Goal: Information Seeking & Learning: Learn about a topic

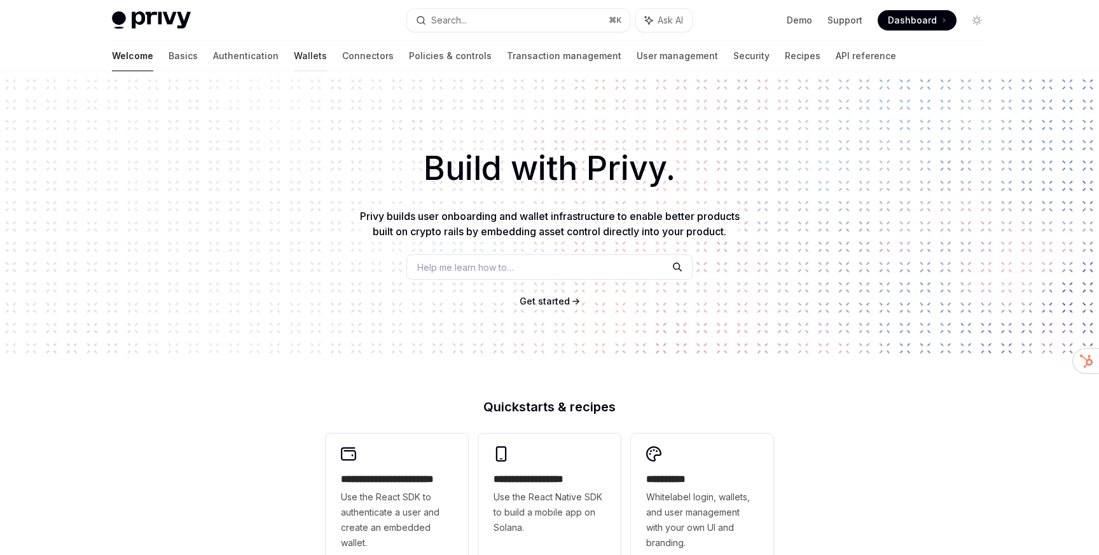
click at [294, 53] on link "Wallets" at bounding box center [310, 56] width 33 height 31
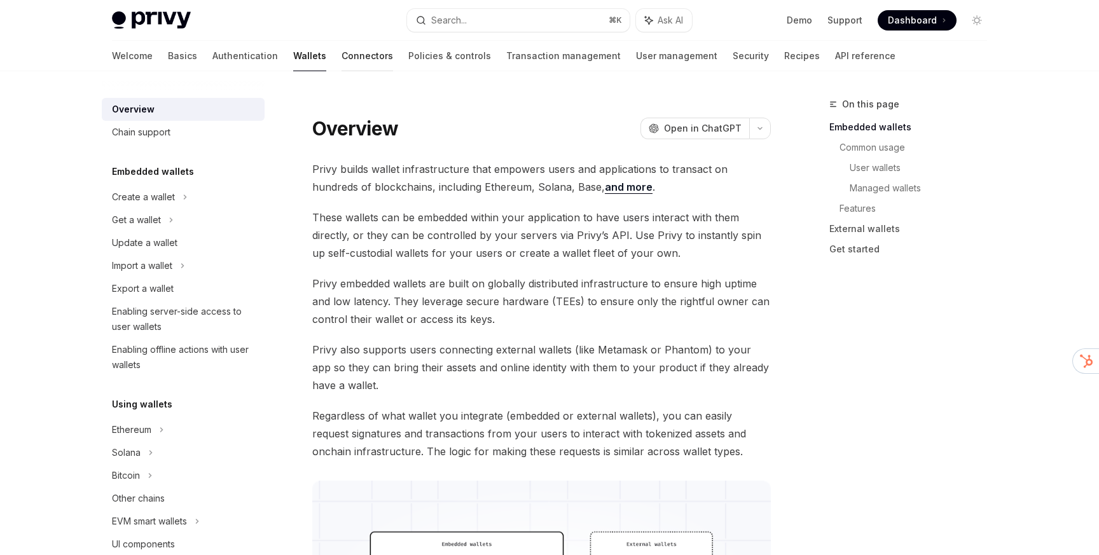
click at [341, 58] on link "Connectors" at bounding box center [366, 56] width 51 height 31
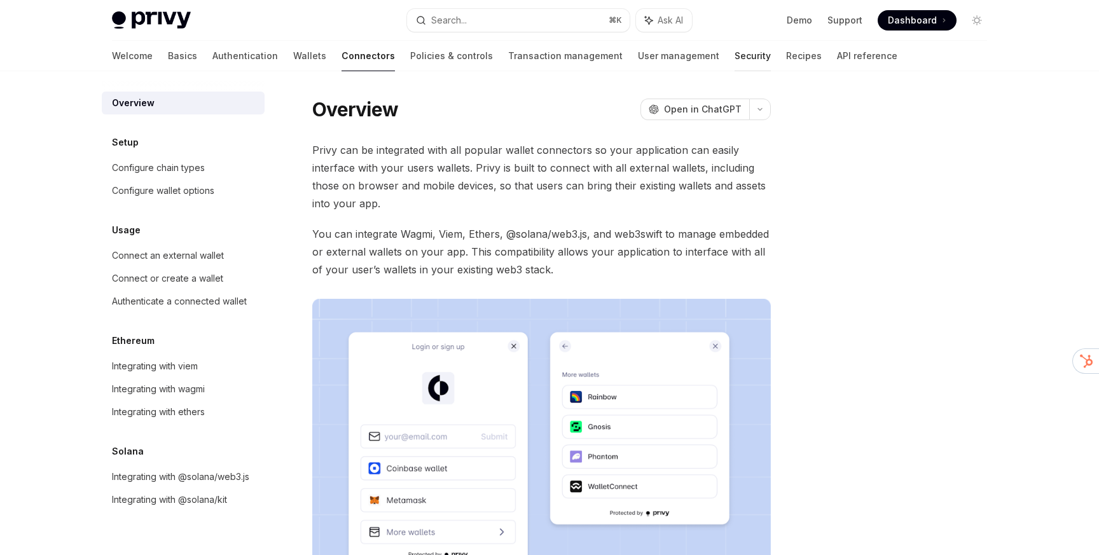
click at [734, 56] on link "Security" at bounding box center [752, 56] width 36 height 31
type textarea "*"
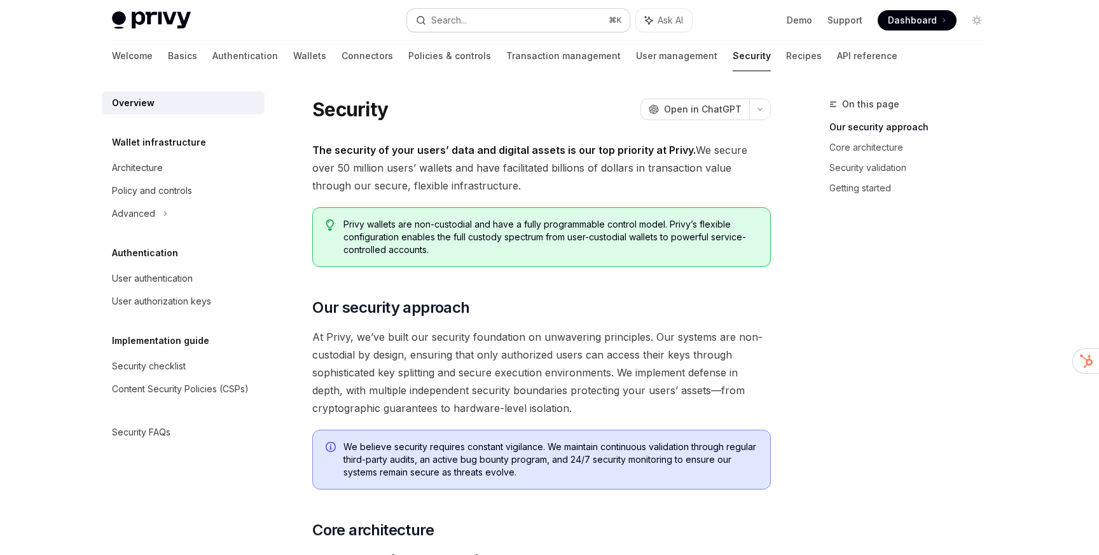
click at [473, 25] on button "Search... ⌘ K" at bounding box center [518, 20] width 223 height 23
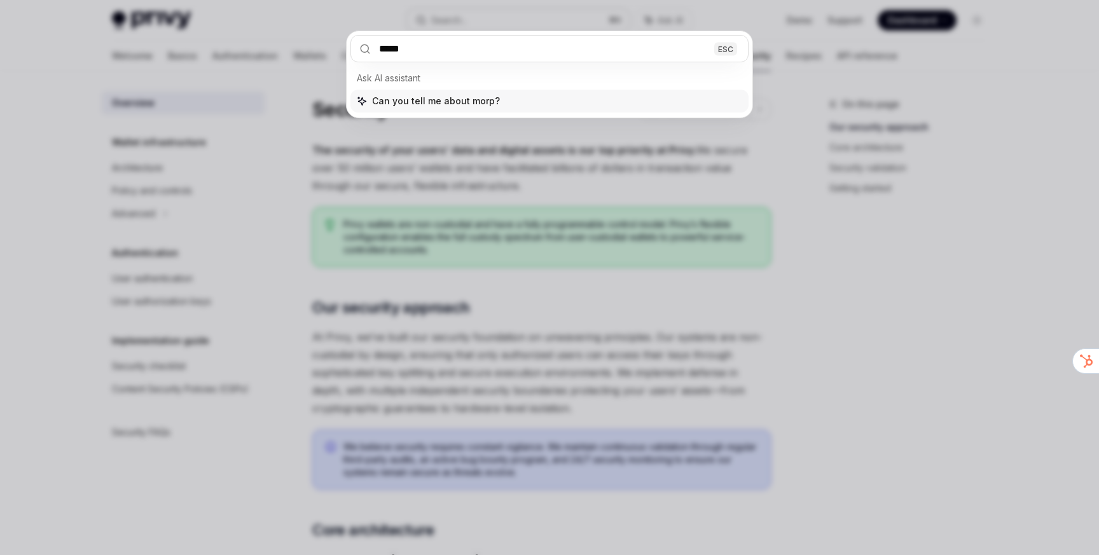
type input "******"
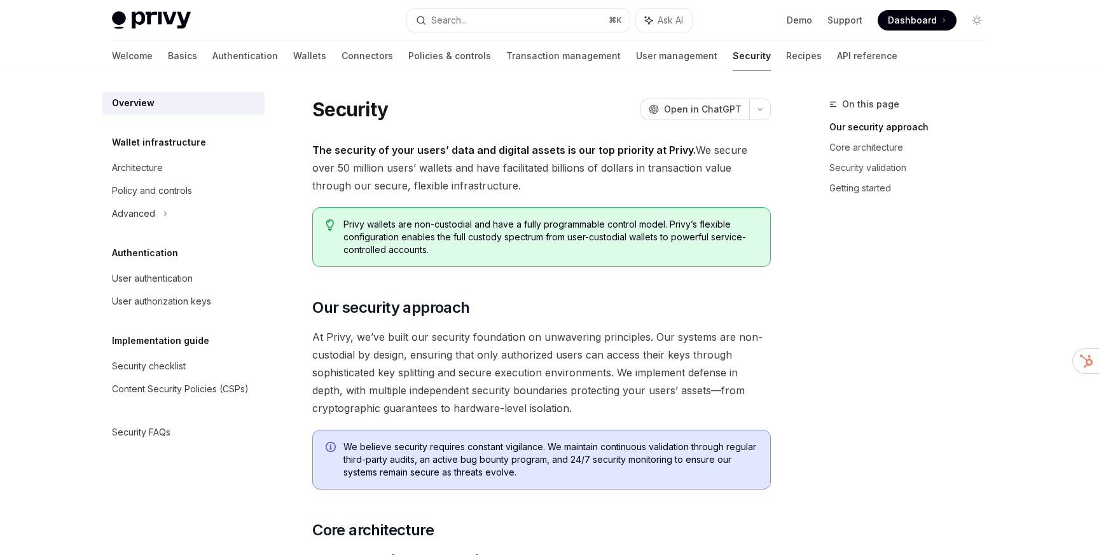
type textarea "*"
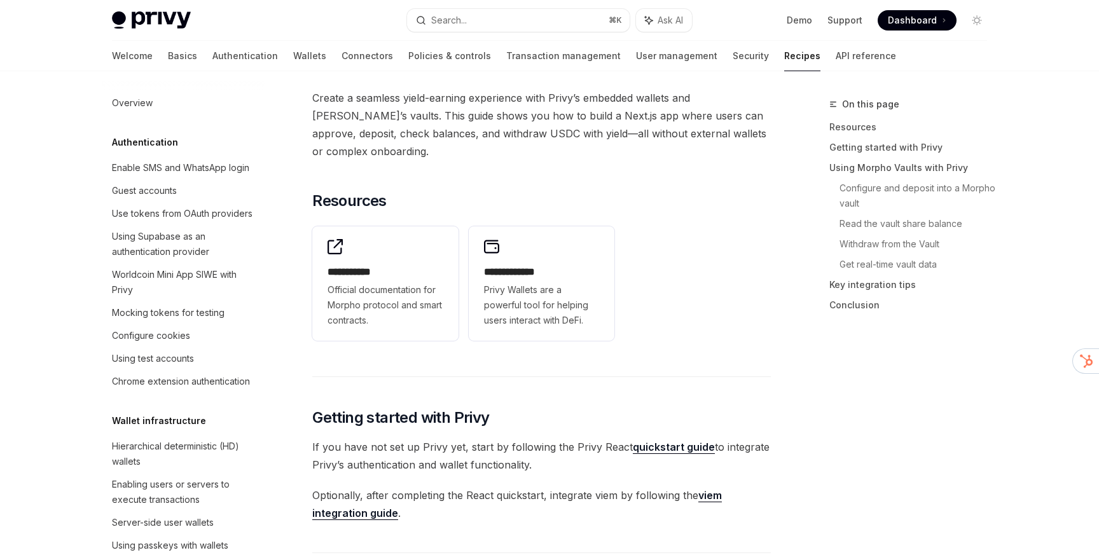
scroll to position [1704, 0]
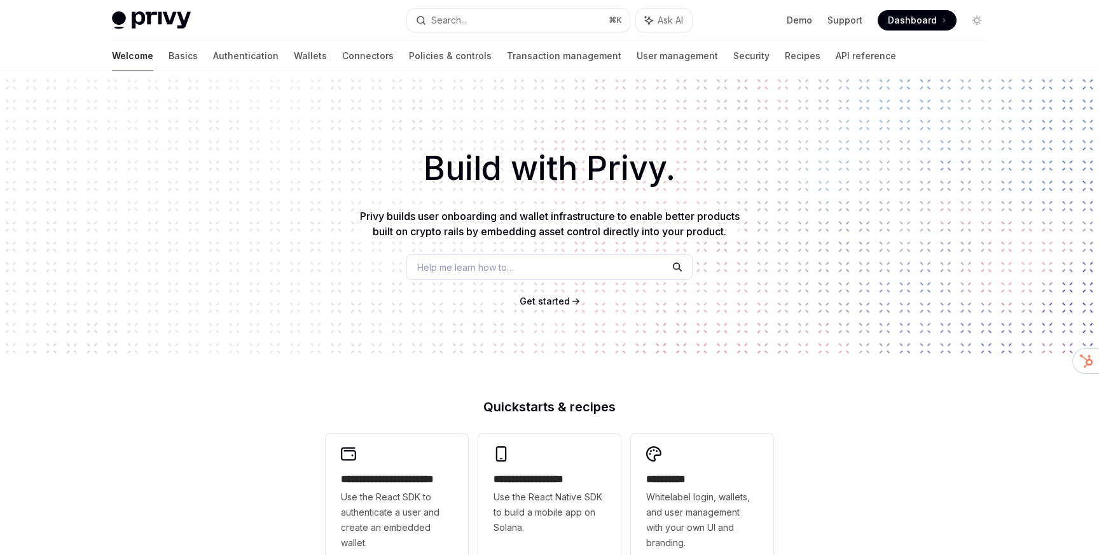
click at [294, 55] on link "Wallets" at bounding box center [310, 56] width 33 height 31
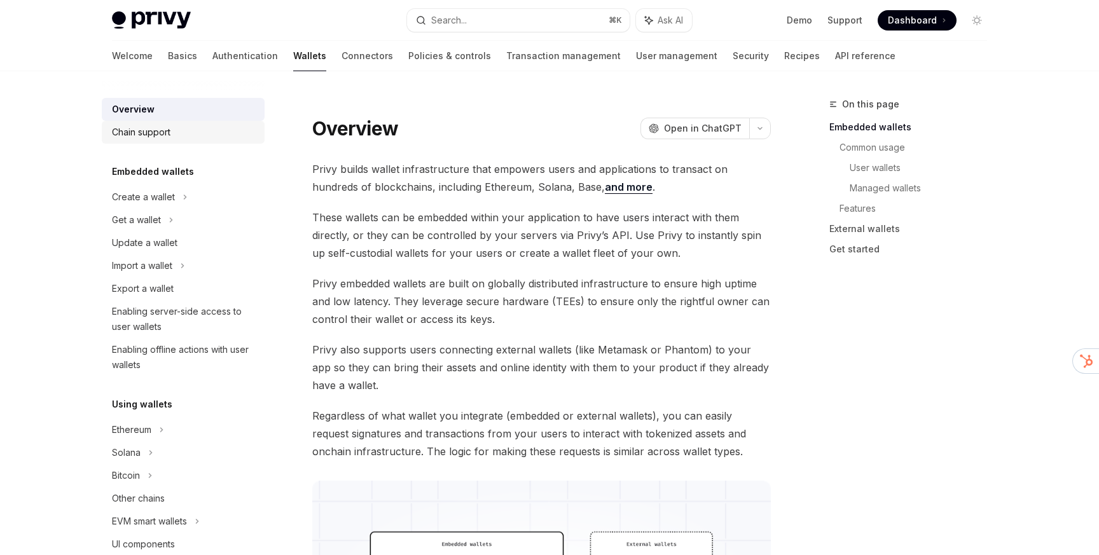
click at [176, 135] on div "Chain support" at bounding box center [184, 132] width 145 height 15
type textarea "*"
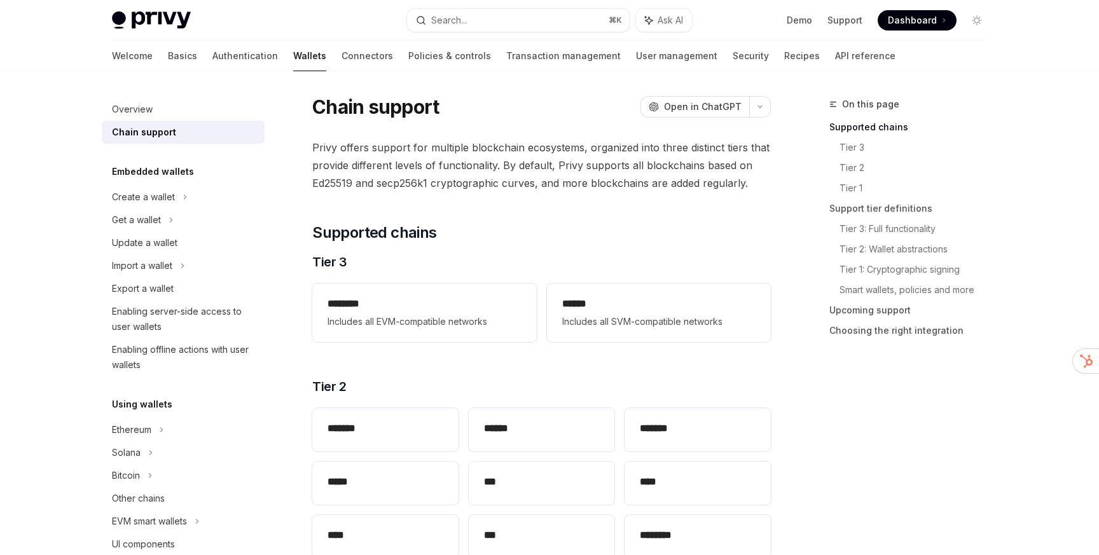
scroll to position [31, 0]
